Goal: Information Seeking & Learning: Compare options

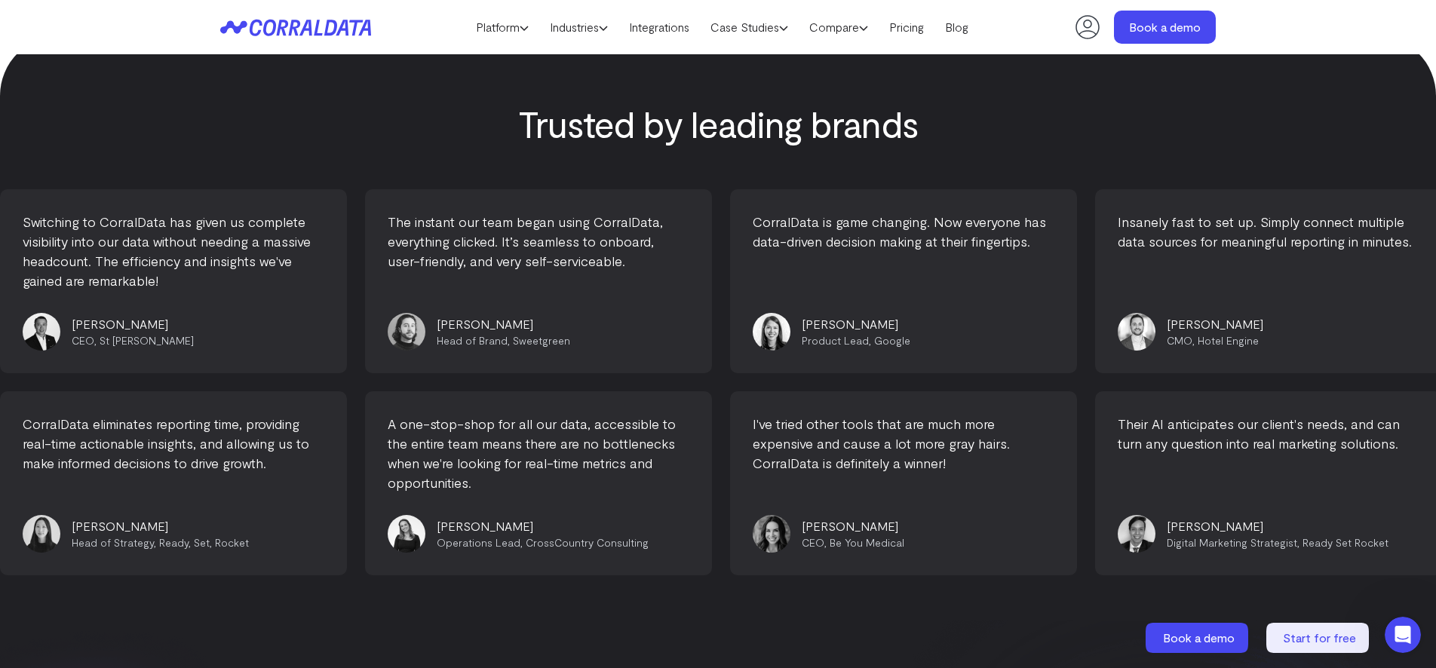
scroll to position [5679, 0]
click at [551, 253] on div "The instant our team began using CorralData, everything clicked. It’s seamless …" at bounding box center [536, 279] width 347 height 184
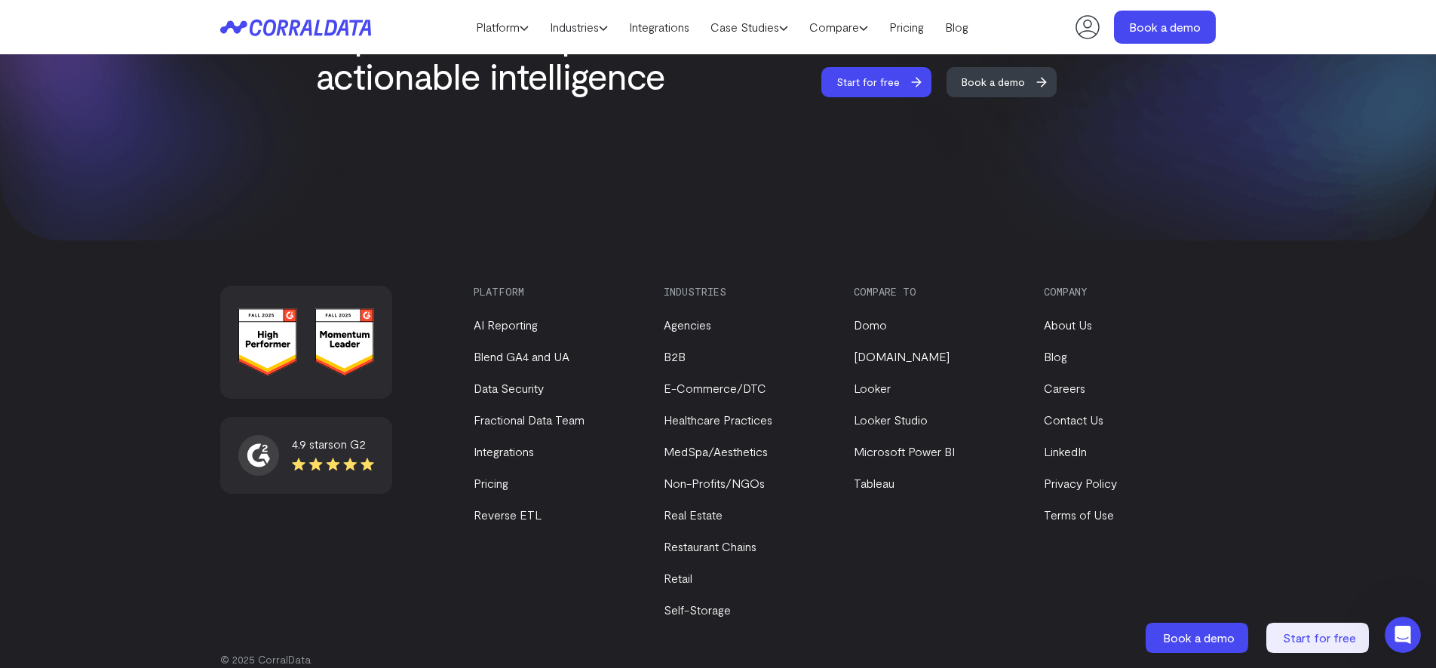
scroll to position [6429, 0]
click at [880, 475] on link "Tableau" at bounding box center [874, 482] width 41 height 14
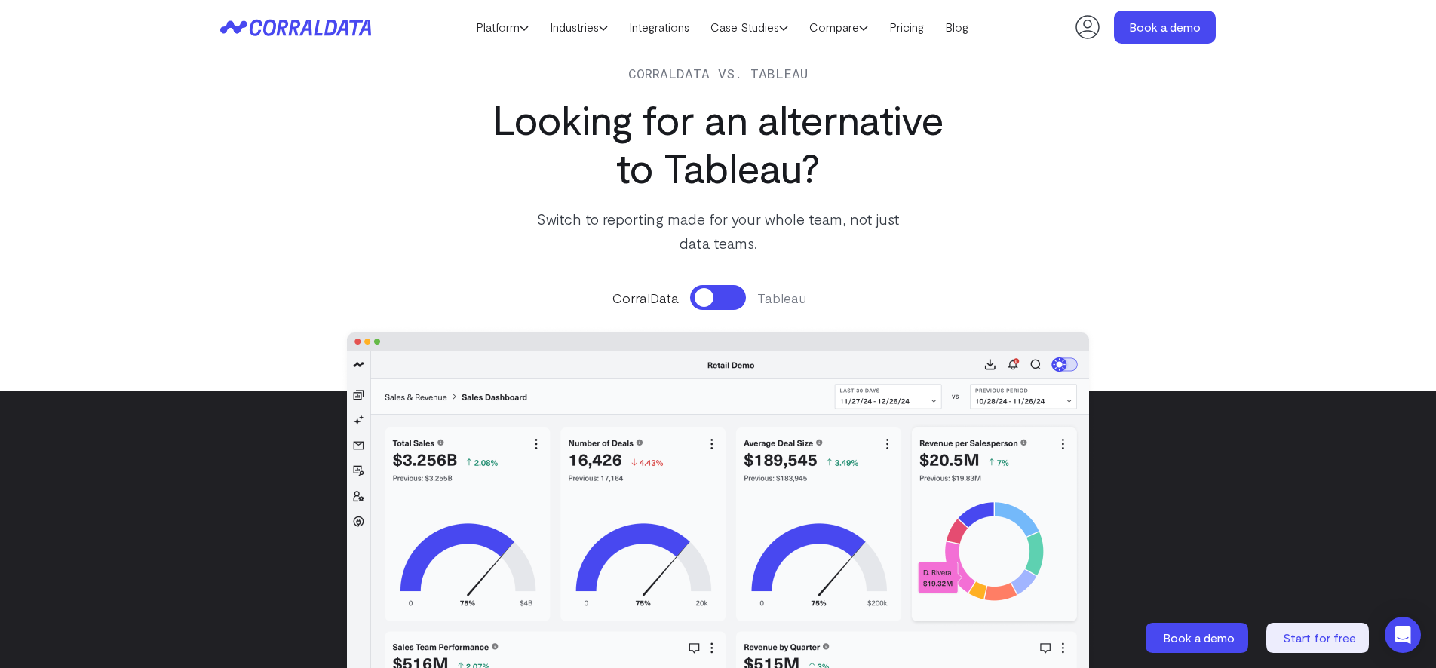
scroll to position [70, 0]
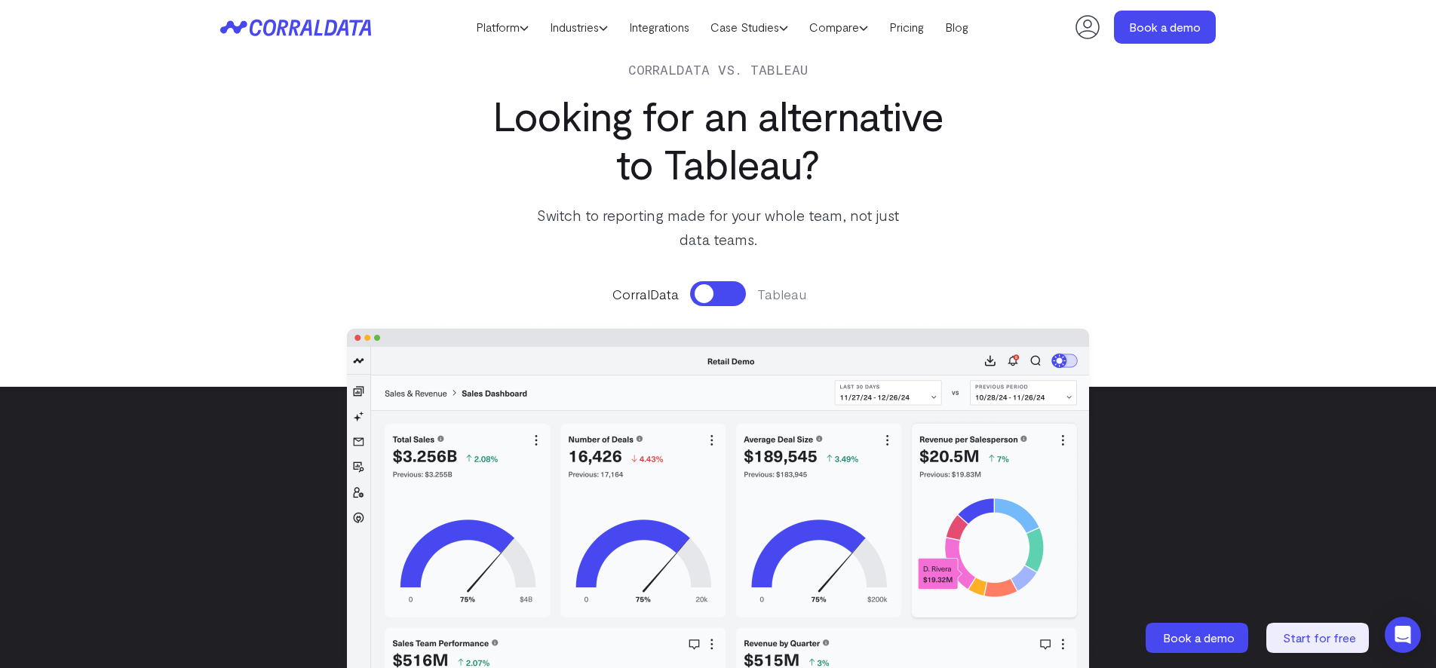
click at [729, 288] on button at bounding box center [718, 293] width 56 height 25
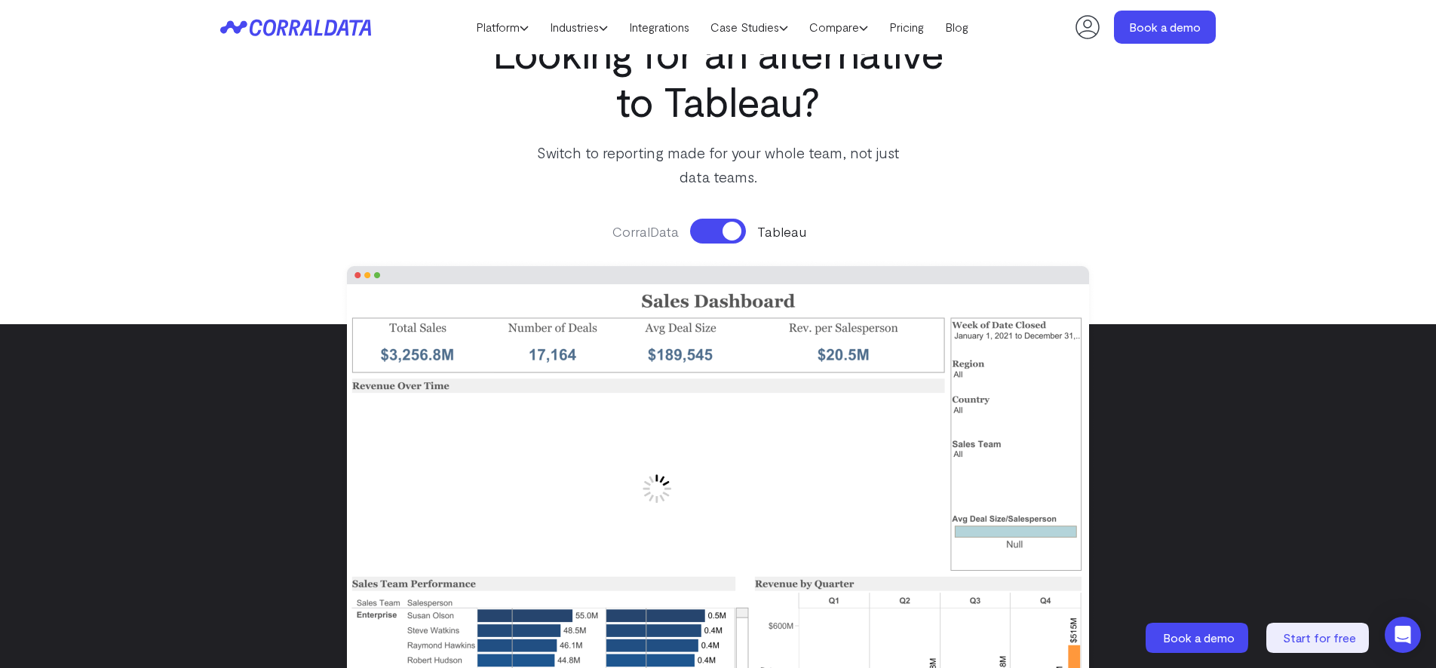
scroll to position [132, 0]
click at [710, 235] on button at bounding box center [718, 232] width 56 height 25
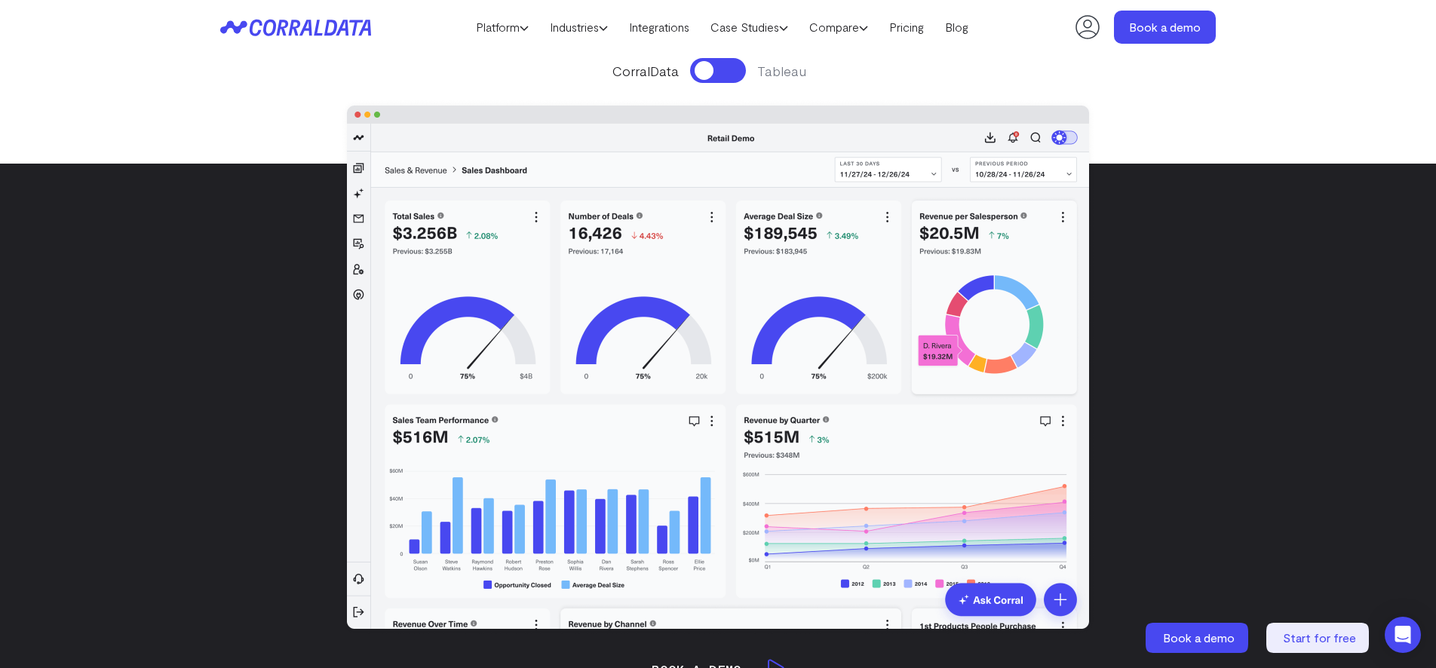
scroll to position [291, 0]
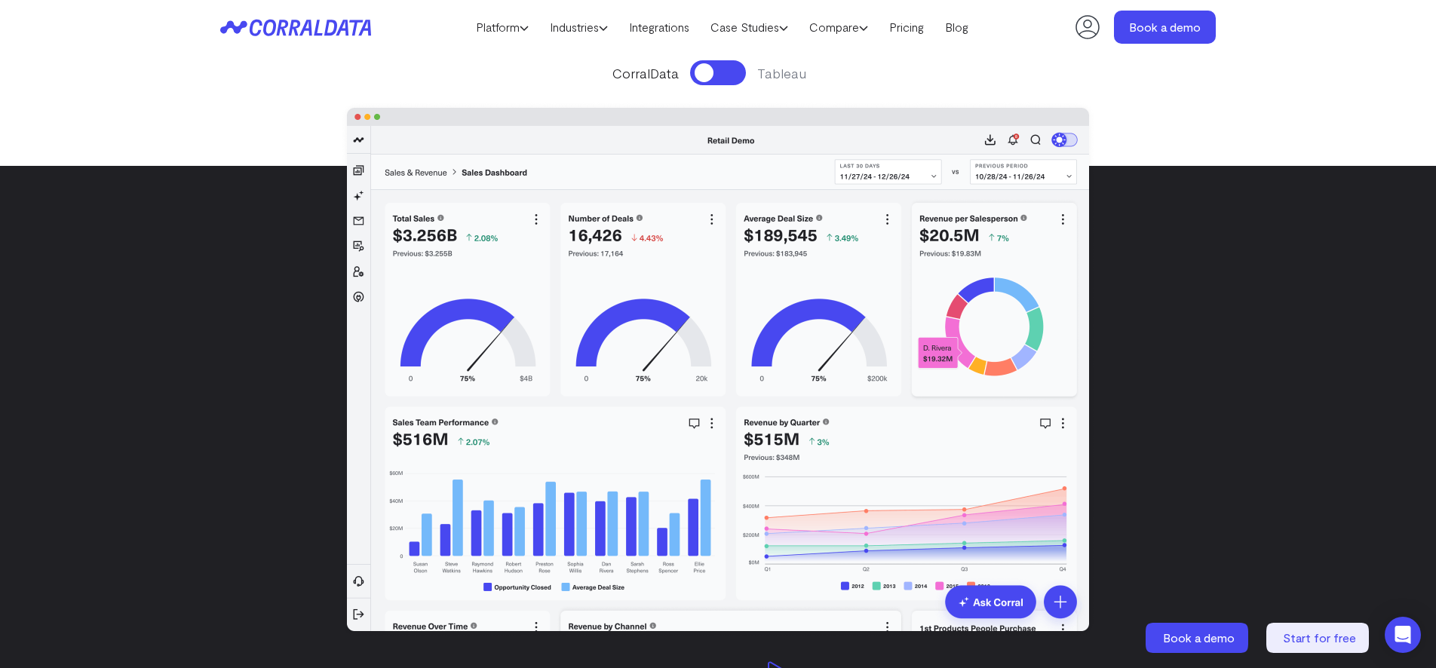
click at [721, 68] on button at bounding box center [718, 72] width 56 height 25
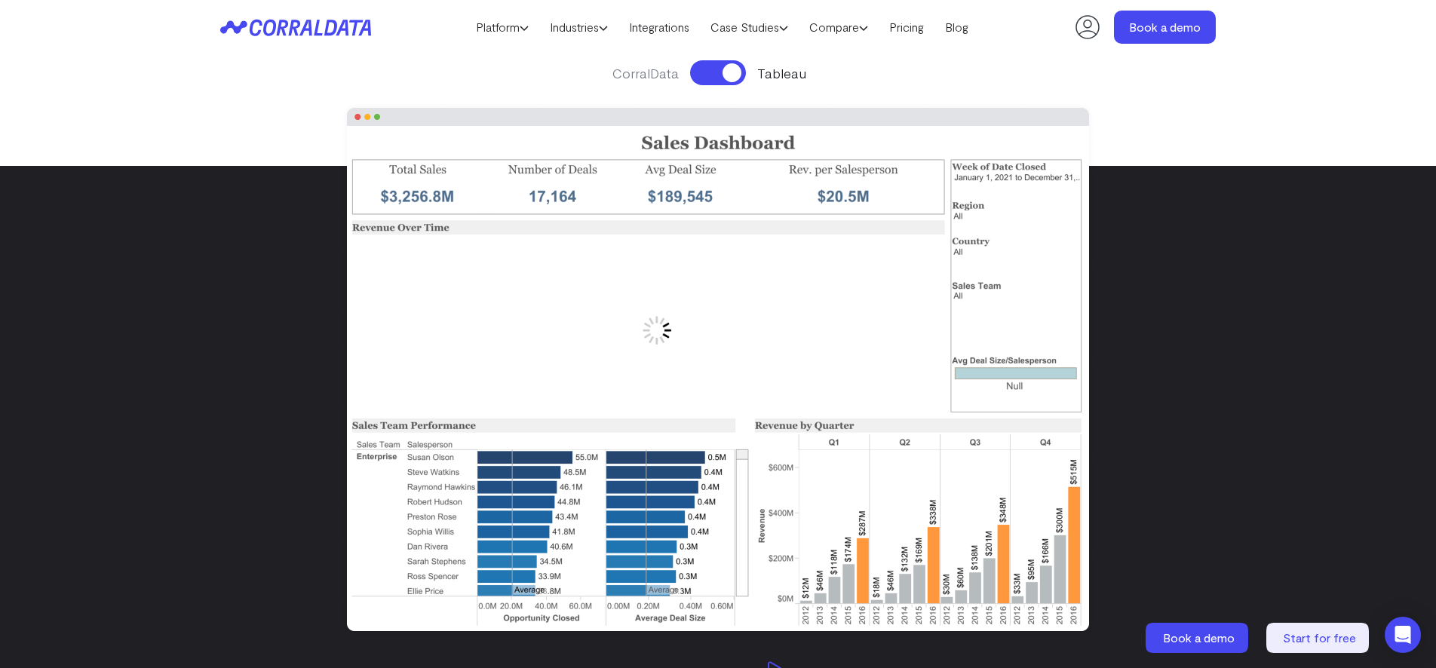
click at [721, 68] on button at bounding box center [718, 72] width 56 height 25
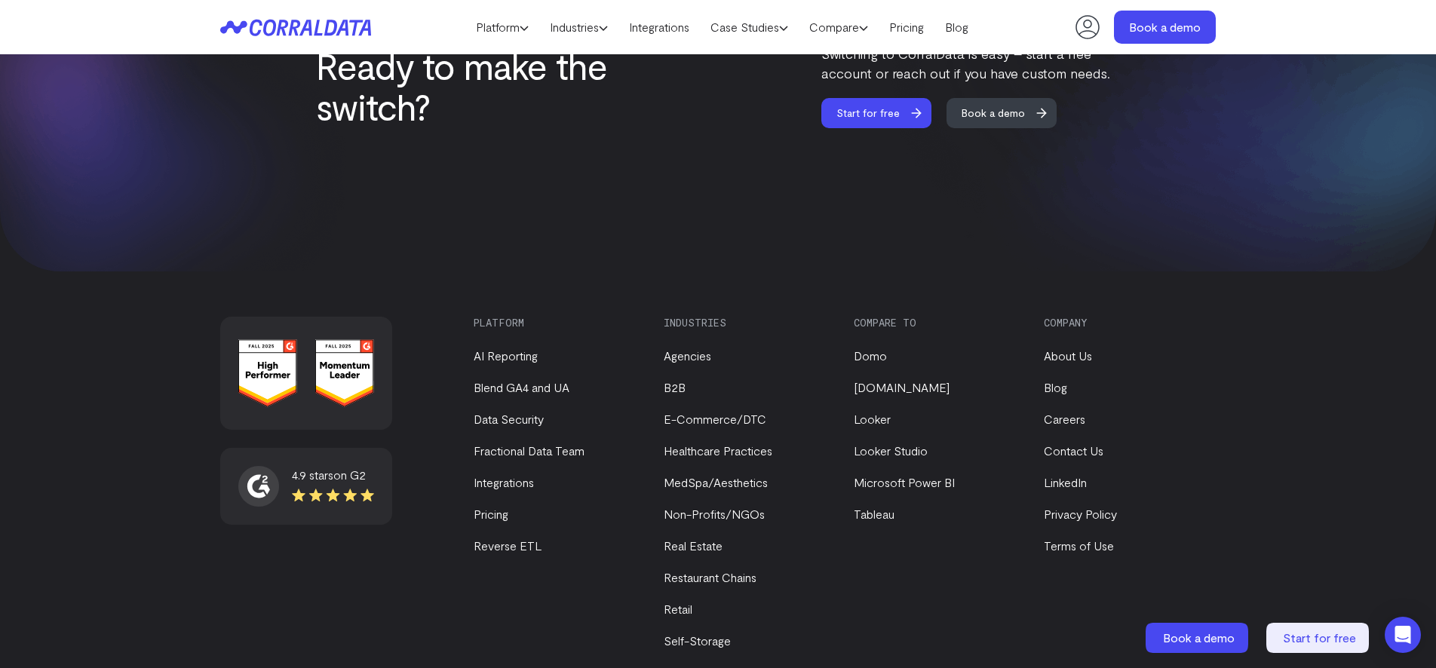
scroll to position [9143, 0]
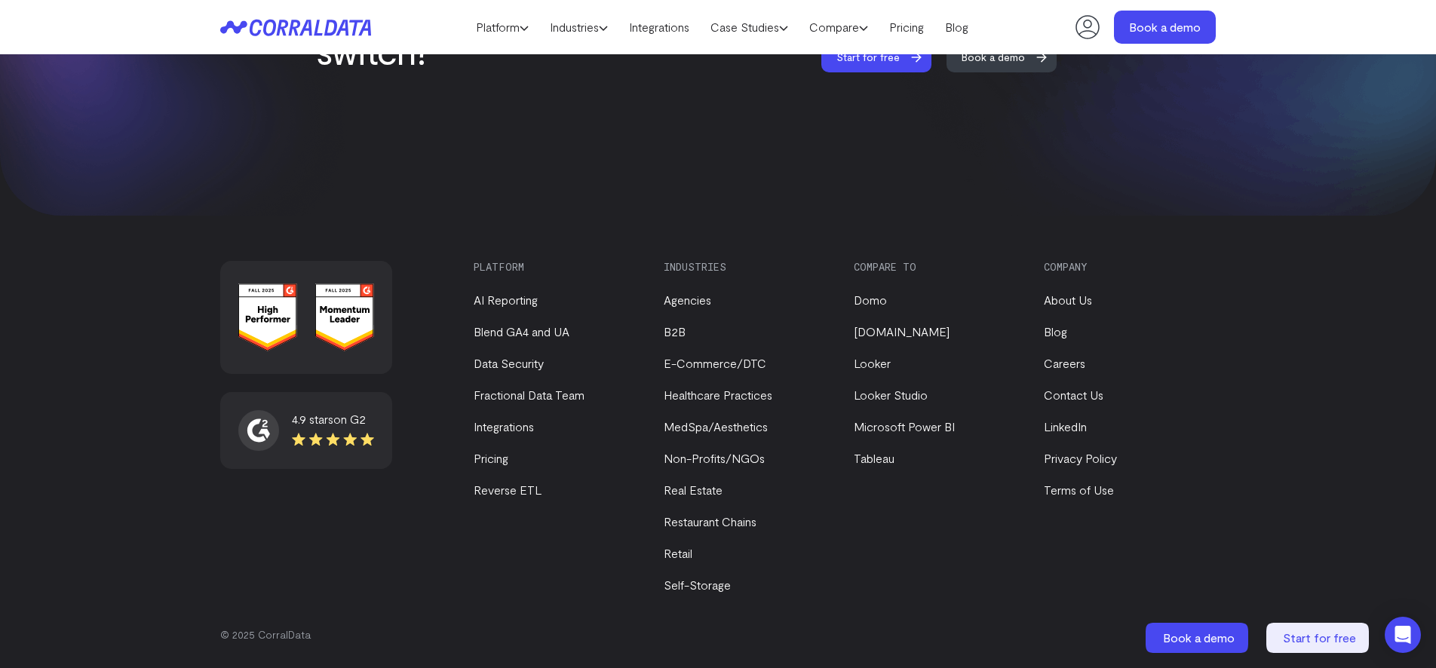
click at [1097, 33] on icon at bounding box center [1088, 27] width 24 height 24
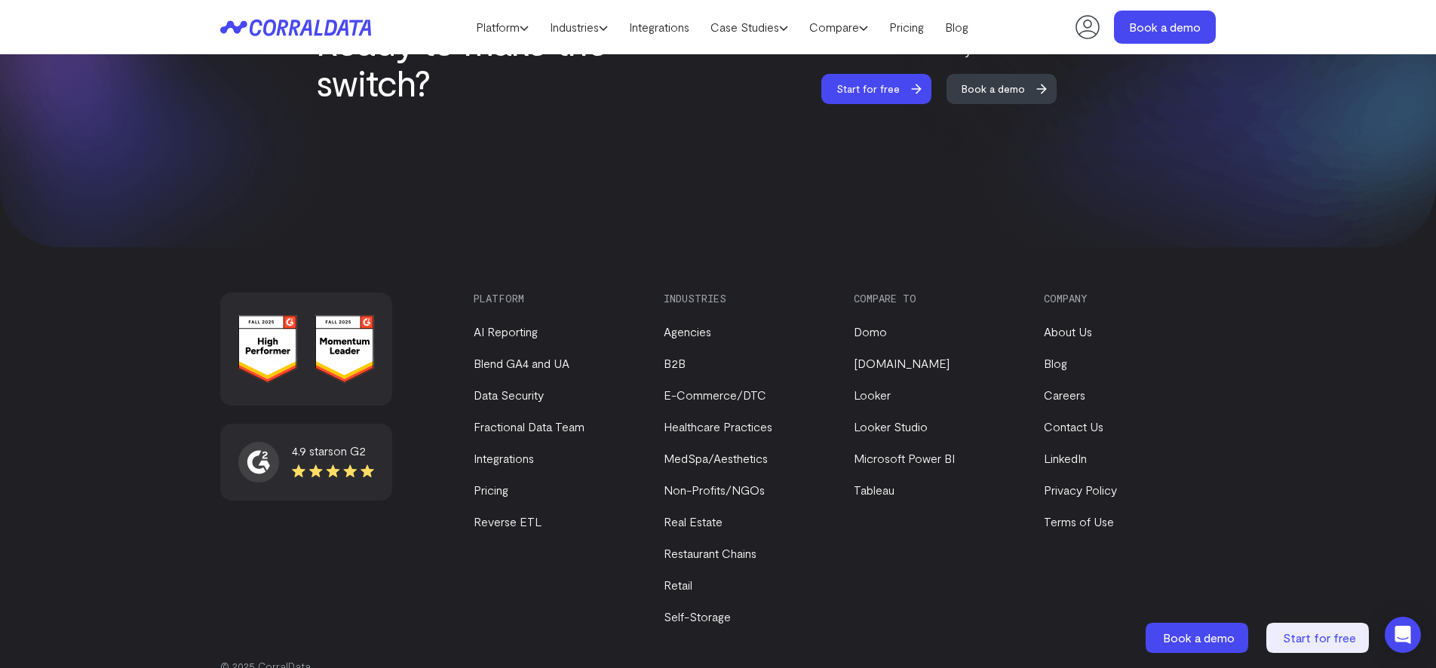
scroll to position [9143, 0]
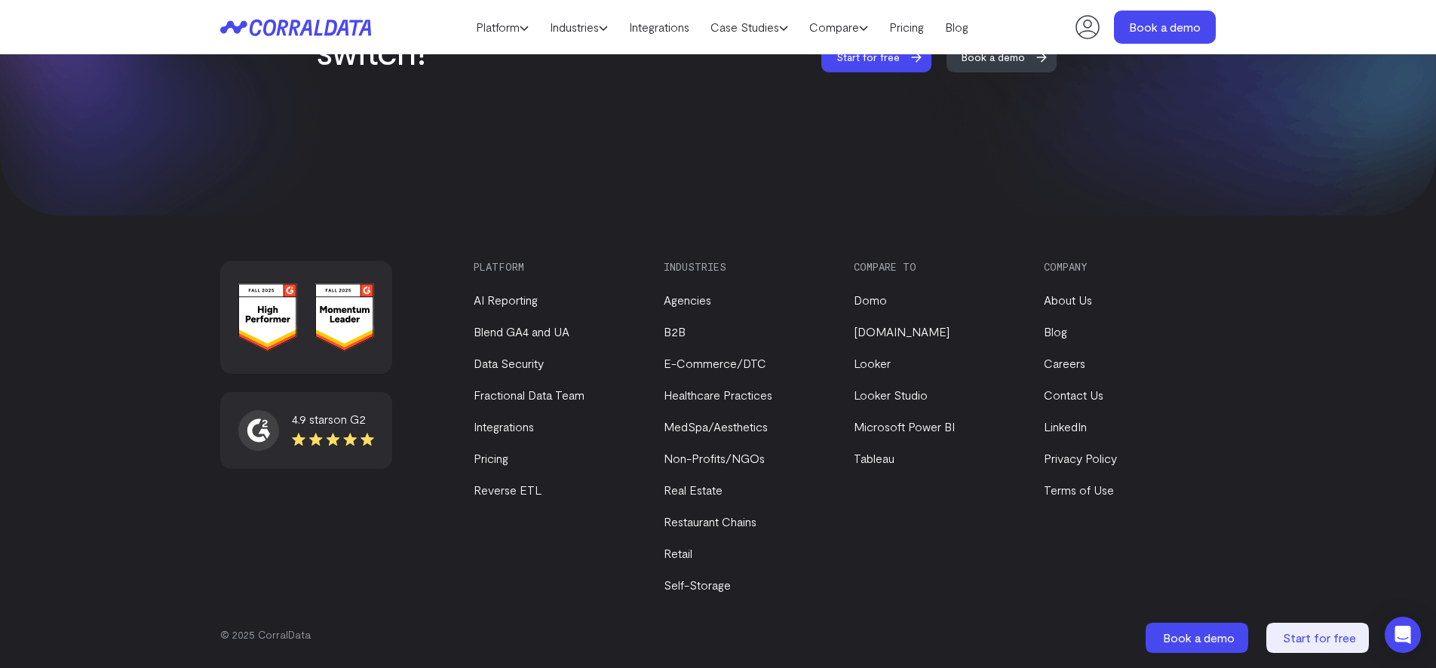
click at [308, 466] on div "4.9 stars on G2" at bounding box center [306, 430] width 172 height 77
click at [328, 424] on div "4.9 stars on G2" at bounding box center [333, 419] width 82 height 18
